Goal: Task Accomplishment & Management: Use online tool/utility

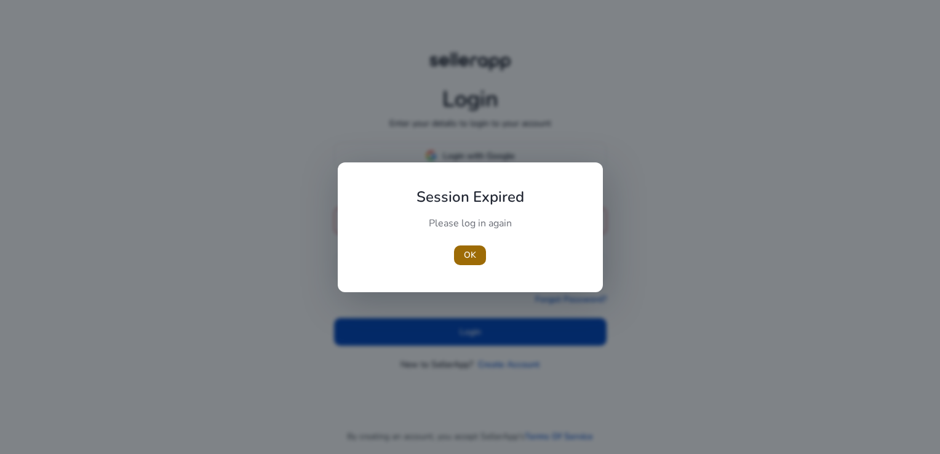
type input "**********"
click at [463, 255] on span "button" at bounding box center [470, 256] width 32 height 30
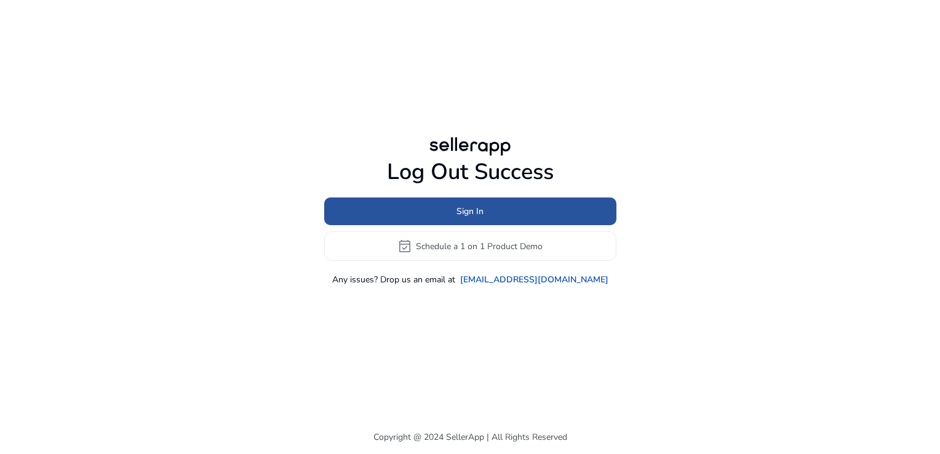
click at [473, 213] on span "Sign In" at bounding box center [469, 211] width 27 height 13
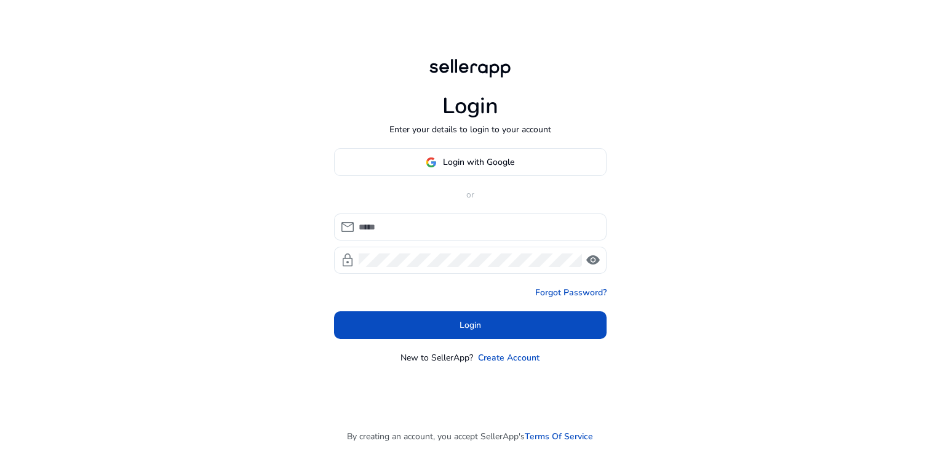
type input "**********"
click at [456, 269] on div at bounding box center [470, 260] width 223 height 27
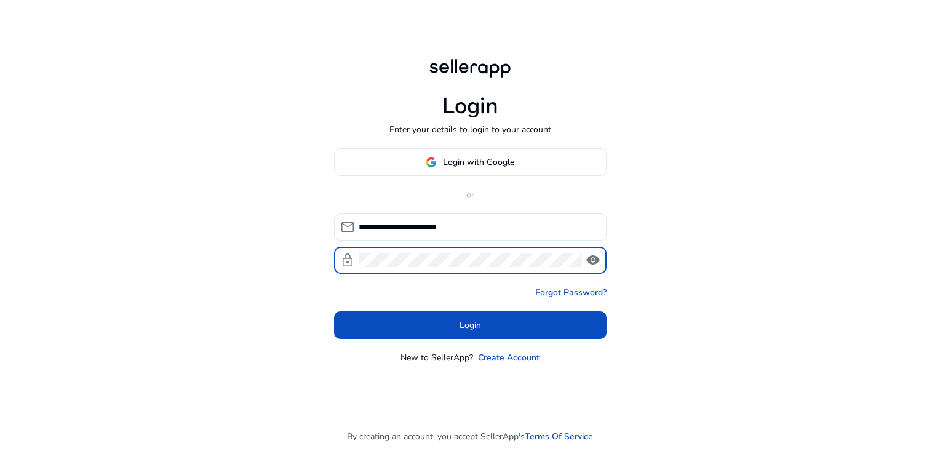
click at [588, 260] on span "visibility" at bounding box center [593, 260] width 15 height 15
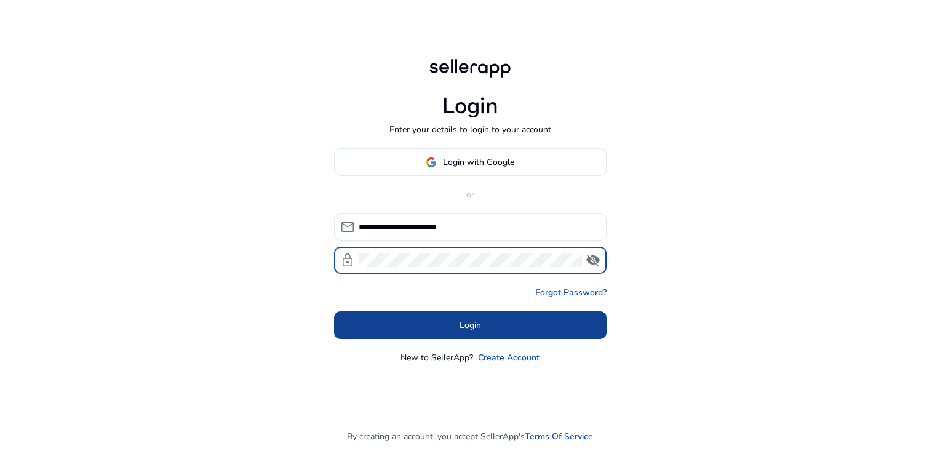
click at [495, 328] on span at bounding box center [470, 326] width 273 height 30
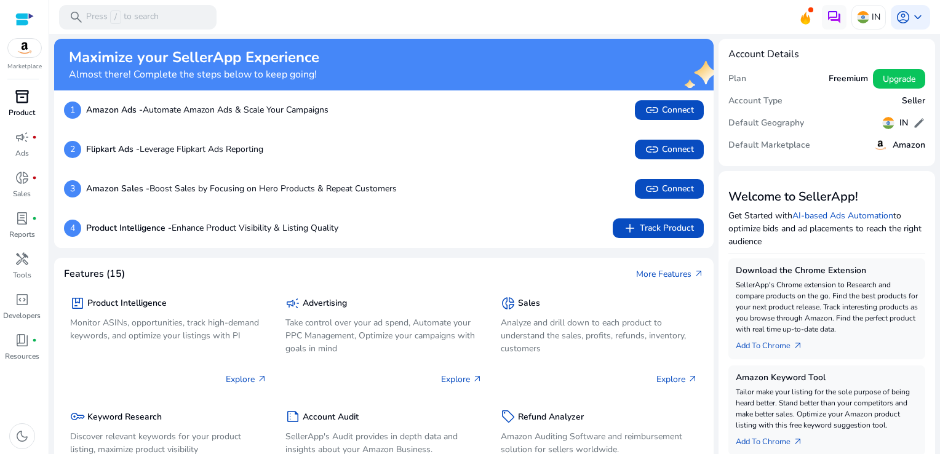
click at [17, 98] on span "inventory_2" at bounding box center [22, 96] width 15 height 15
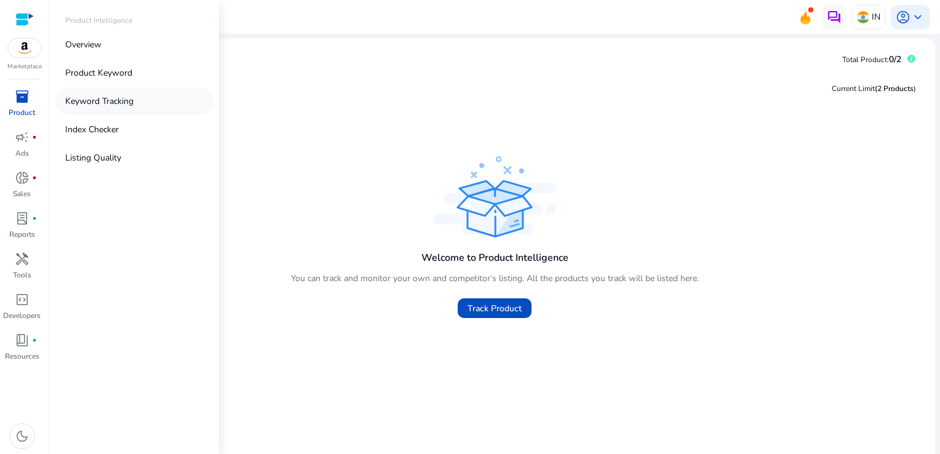
click at [93, 104] on p "Keyword Tracking" at bounding box center [99, 101] width 68 height 13
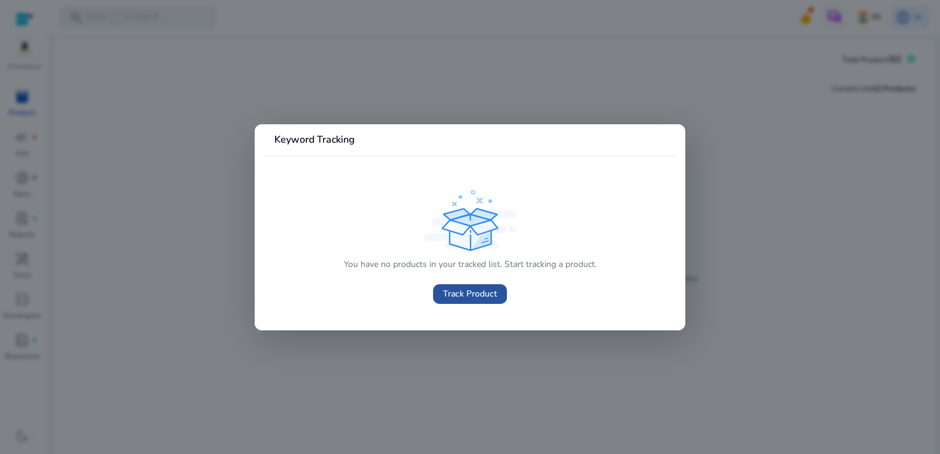
click at [477, 288] on span "Track Product" at bounding box center [470, 293] width 54 height 13
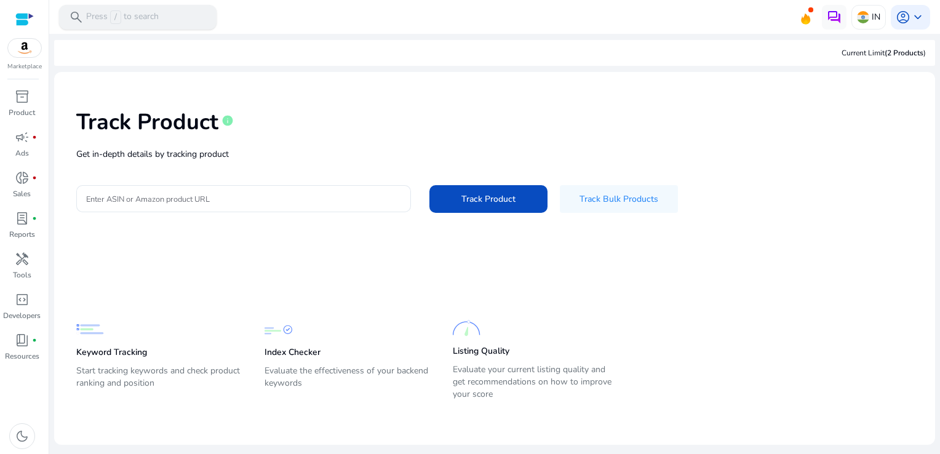
click at [130, 16] on p "Press / to search" at bounding box center [122, 17] width 73 height 14
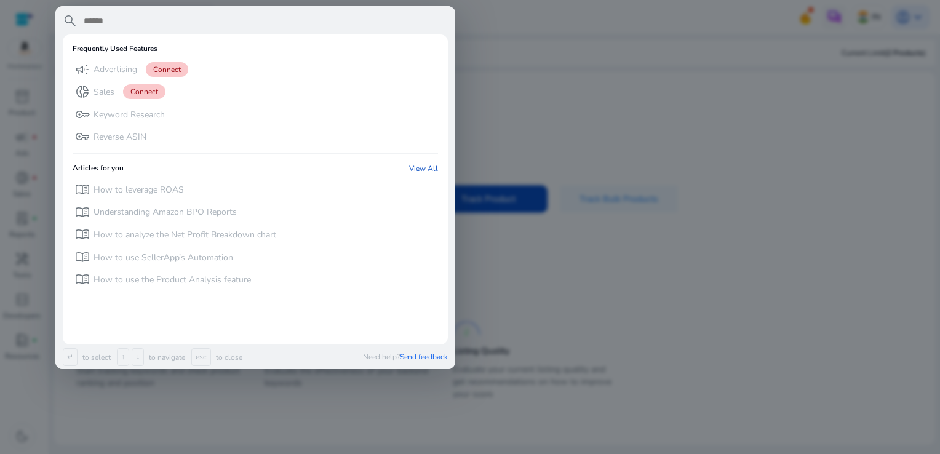
click at [456, 30] on div at bounding box center [470, 227] width 940 height 454
